Goal: Book appointment/travel/reservation

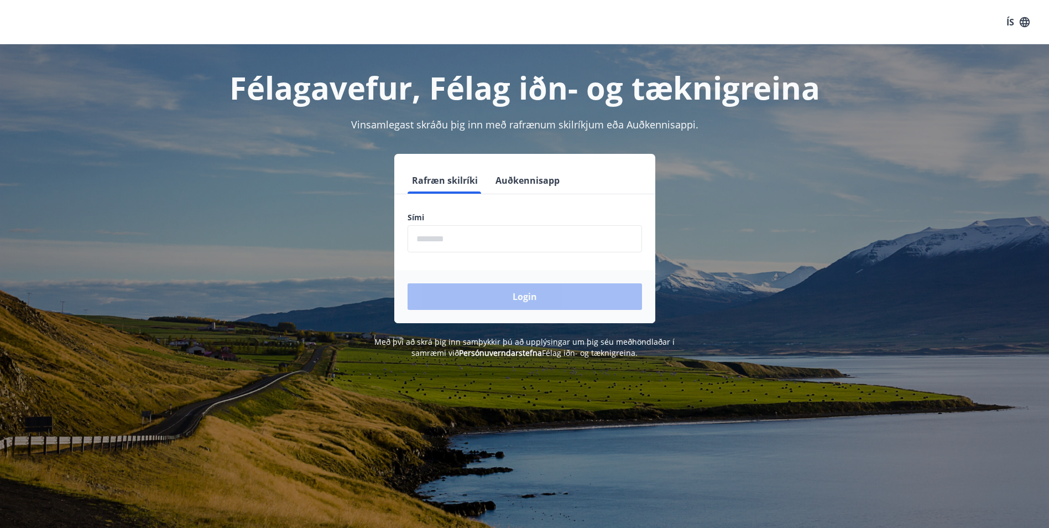
click at [469, 243] on input "phone" at bounding box center [525, 238] width 235 height 27
type input "********"
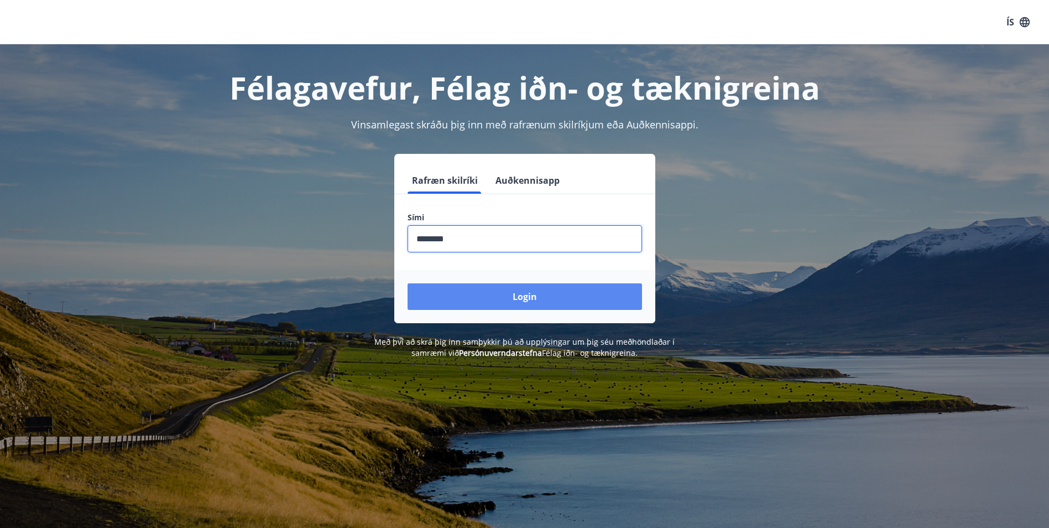
click at [514, 300] on button "Login" at bounding box center [525, 296] width 235 height 27
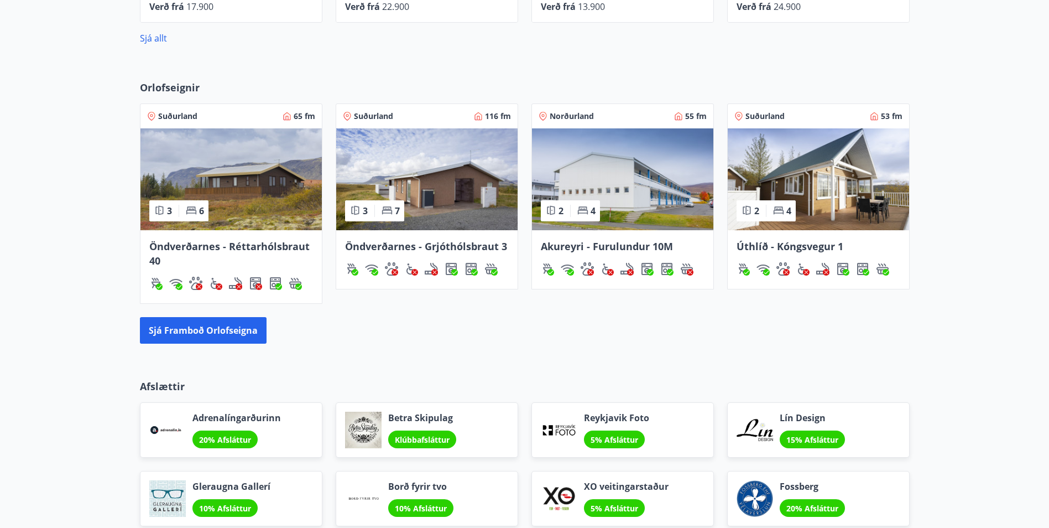
scroll to position [608, 0]
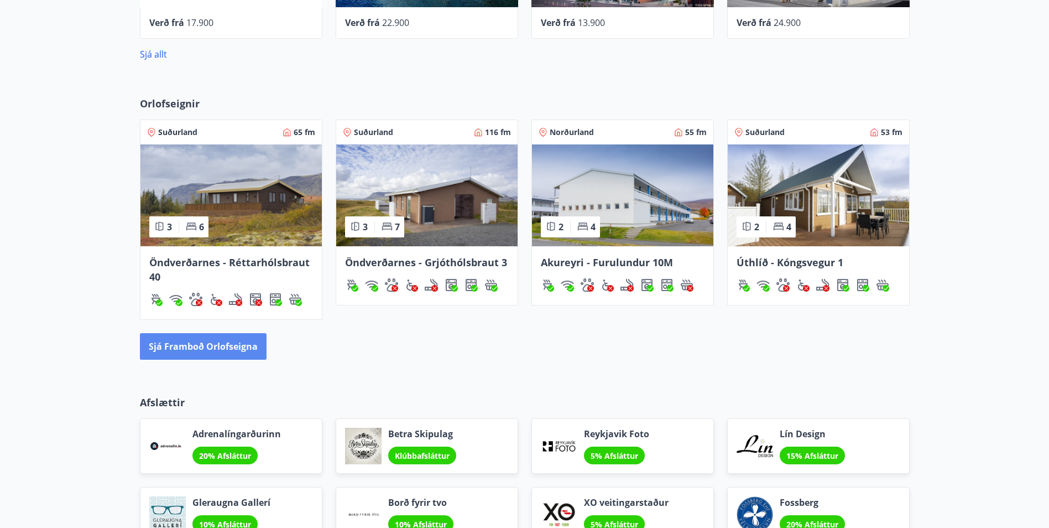
click at [217, 342] on button "Sjá framboð orlofseigna" at bounding box center [203, 346] width 127 height 27
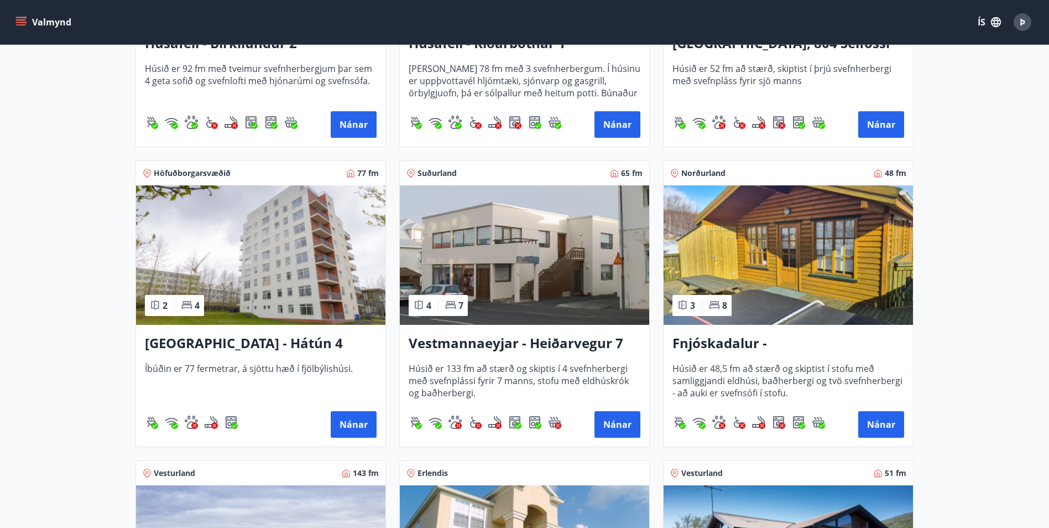
scroll to position [1106, 0]
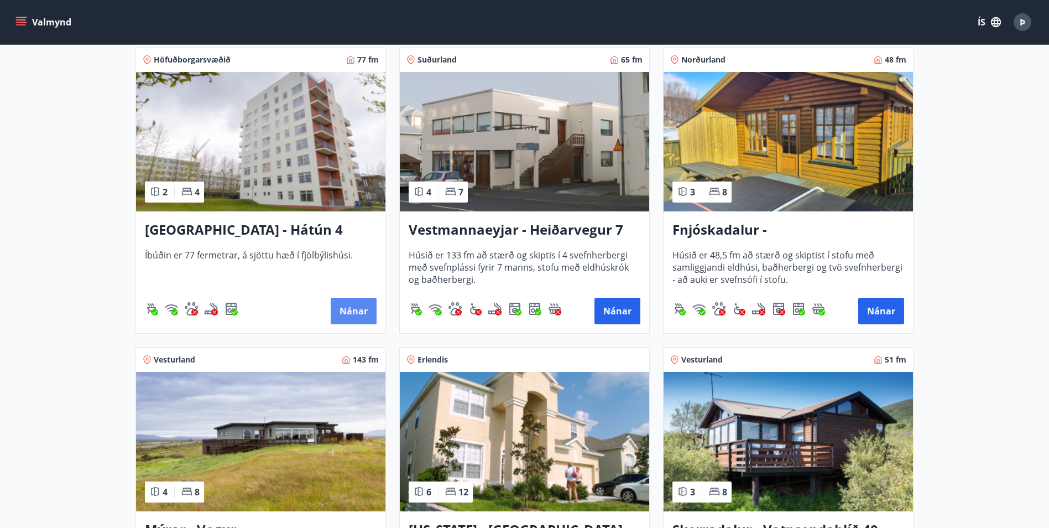
click at [347, 309] on button "Nánar" at bounding box center [354, 311] width 46 height 27
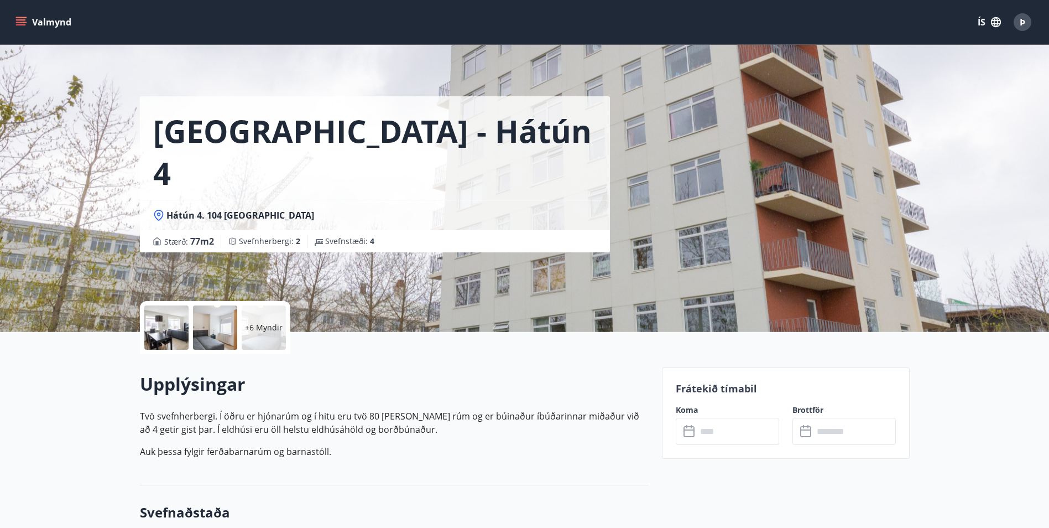
click at [742, 428] on input "text" at bounding box center [738, 431] width 82 height 27
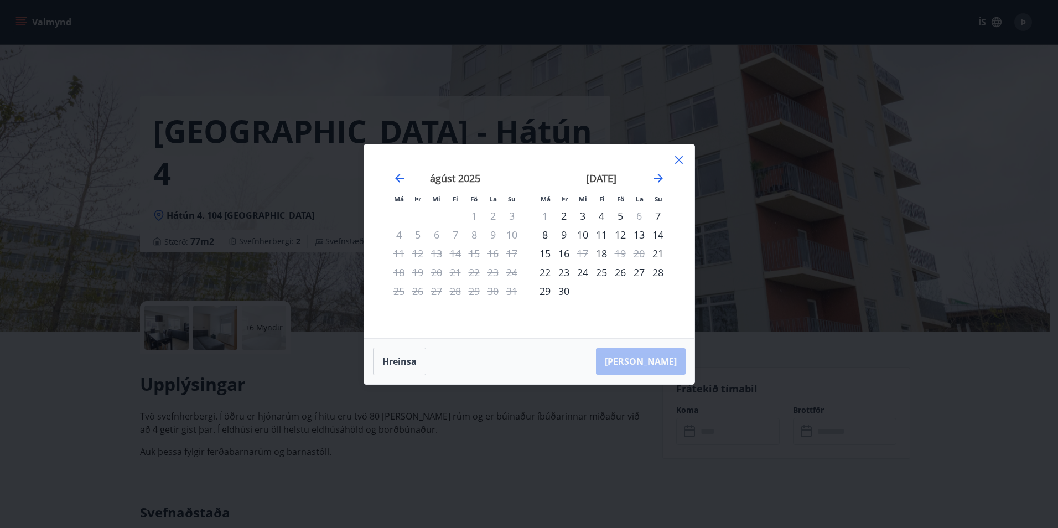
click at [680, 160] on icon at bounding box center [678, 159] width 13 height 13
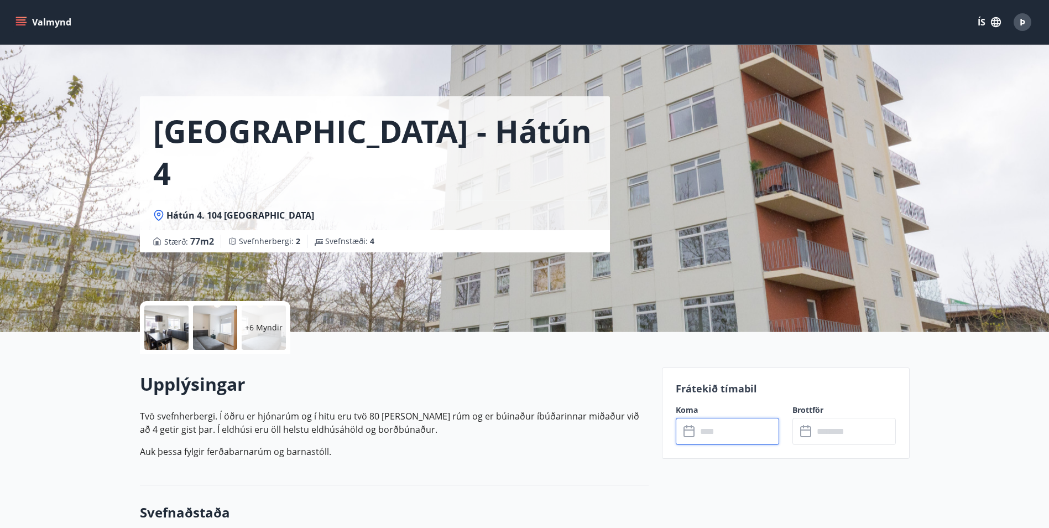
click at [706, 424] on input "text" at bounding box center [738, 431] width 82 height 27
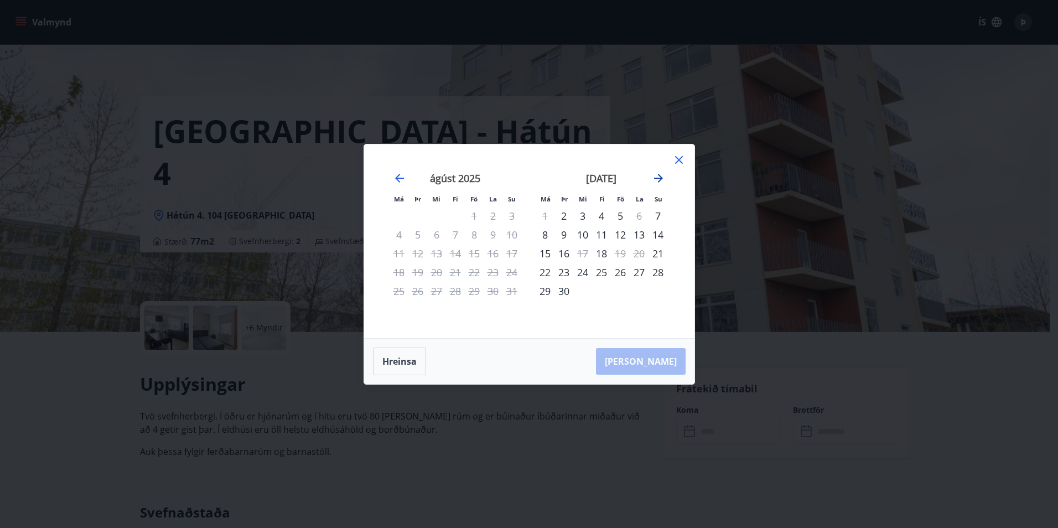
click at [655, 178] on icon "Move forward to switch to the next month." at bounding box center [658, 177] width 13 height 13
click at [642, 249] on div "18" at bounding box center [638, 253] width 19 height 19
click at [546, 273] on div "20" at bounding box center [544, 272] width 19 height 19
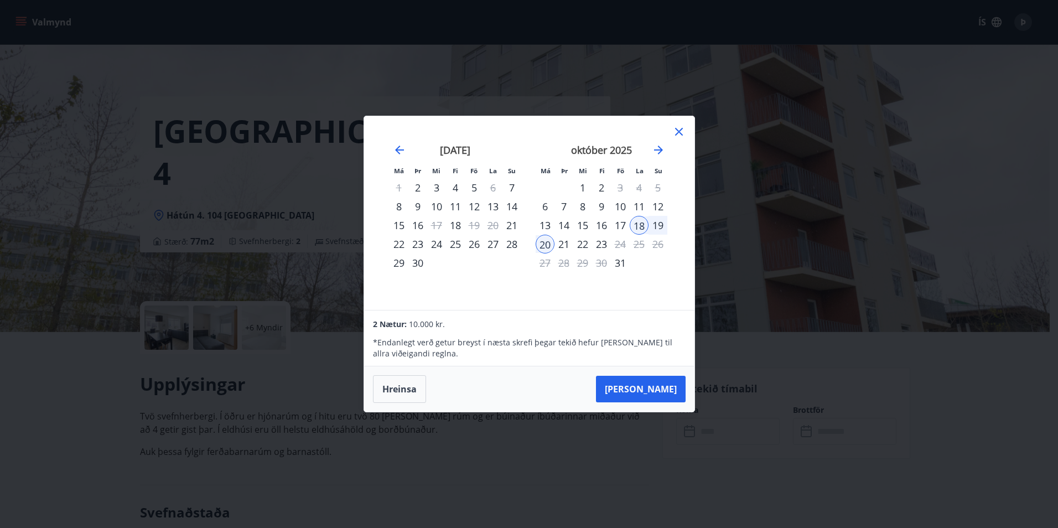
click at [620, 225] on div "17" at bounding box center [620, 225] width 19 height 19
click at [657, 221] on div "19" at bounding box center [657, 225] width 19 height 19
click at [681, 129] on icon at bounding box center [679, 132] width 8 height 8
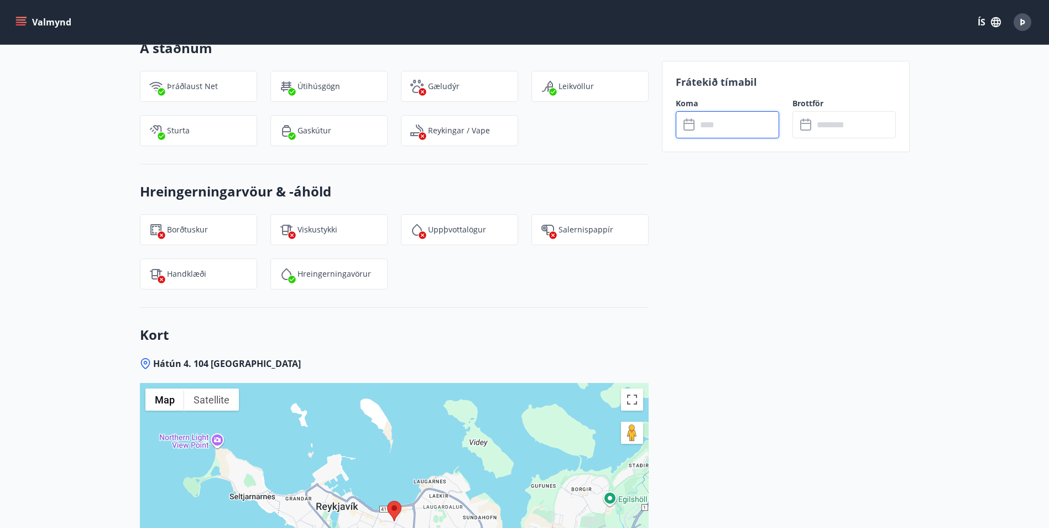
scroll to position [608, 0]
